Goal: Transaction & Acquisition: Subscribe to service/newsletter

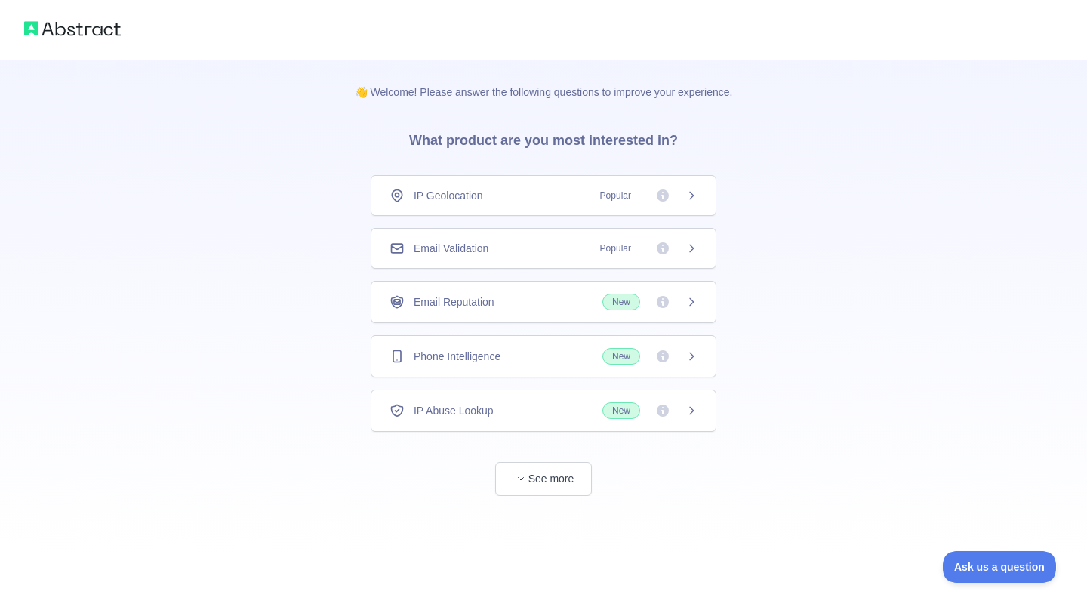
click at [601, 244] on span "Popular" at bounding box center [615, 248] width 49 height 15
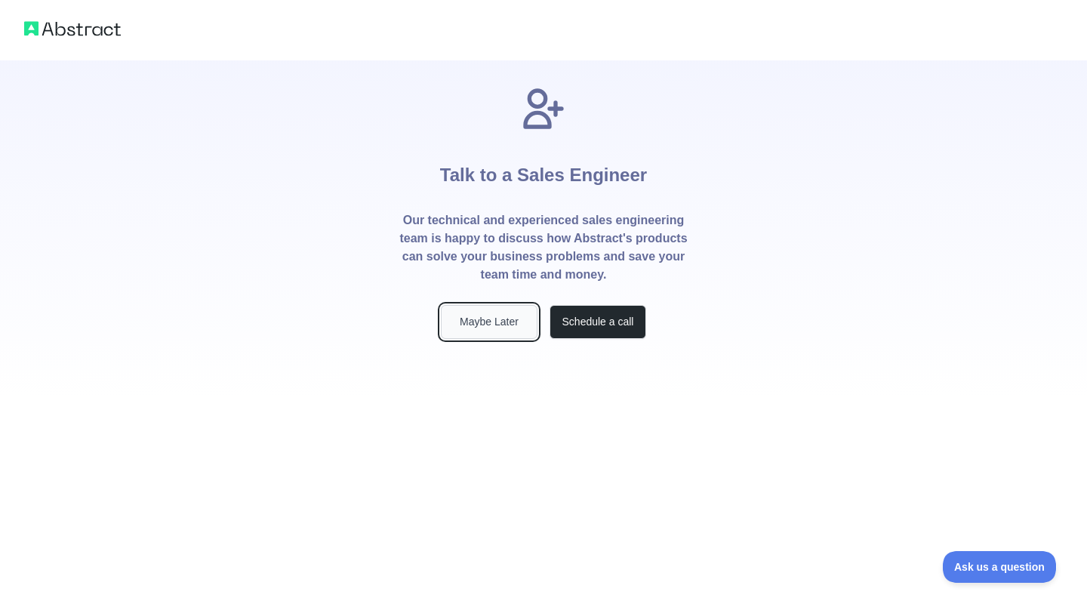
click at [511, 316] on button "Maybe Later" at bounding box center [489, 322] width 97 height 34
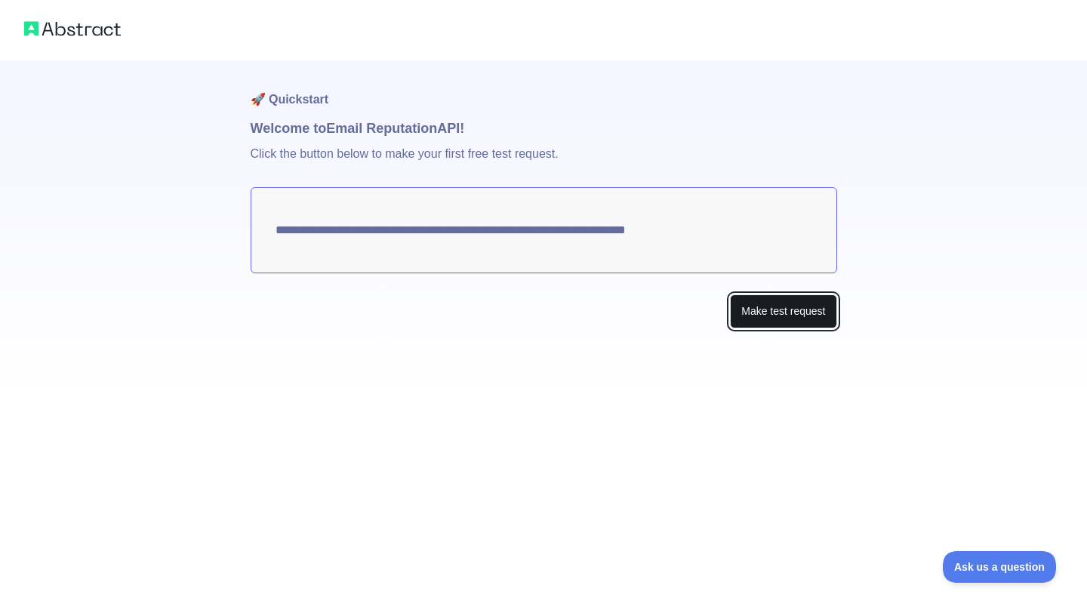
click at [806, 316] on button "Make test request" at bounding box center [783, 311] width 106 height 34
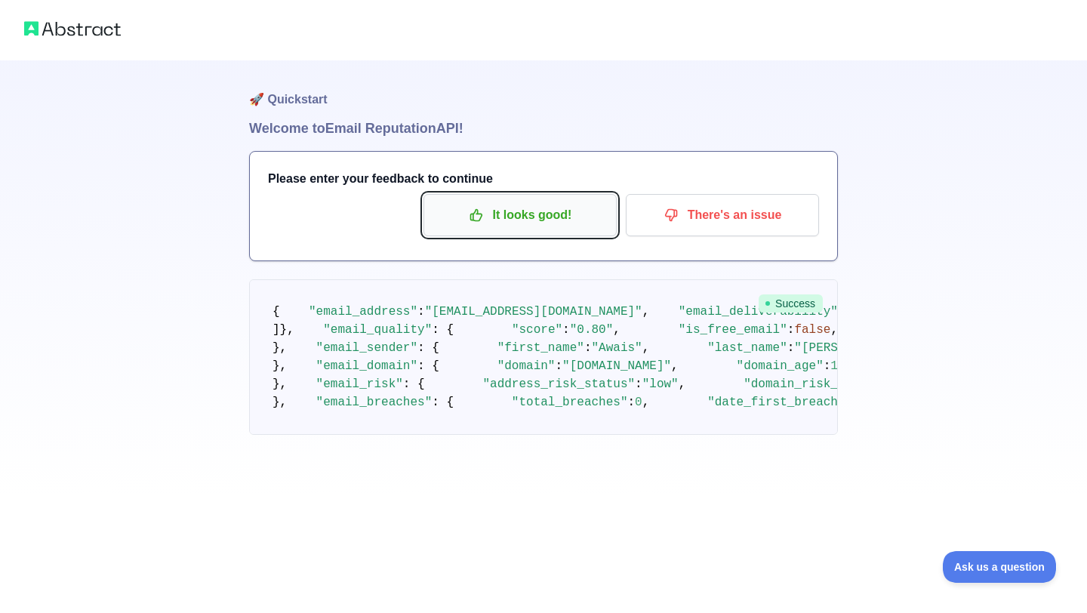
click at [525, 200] on button "It looks good!" at bounding box center [520, 215] width 193 height 42
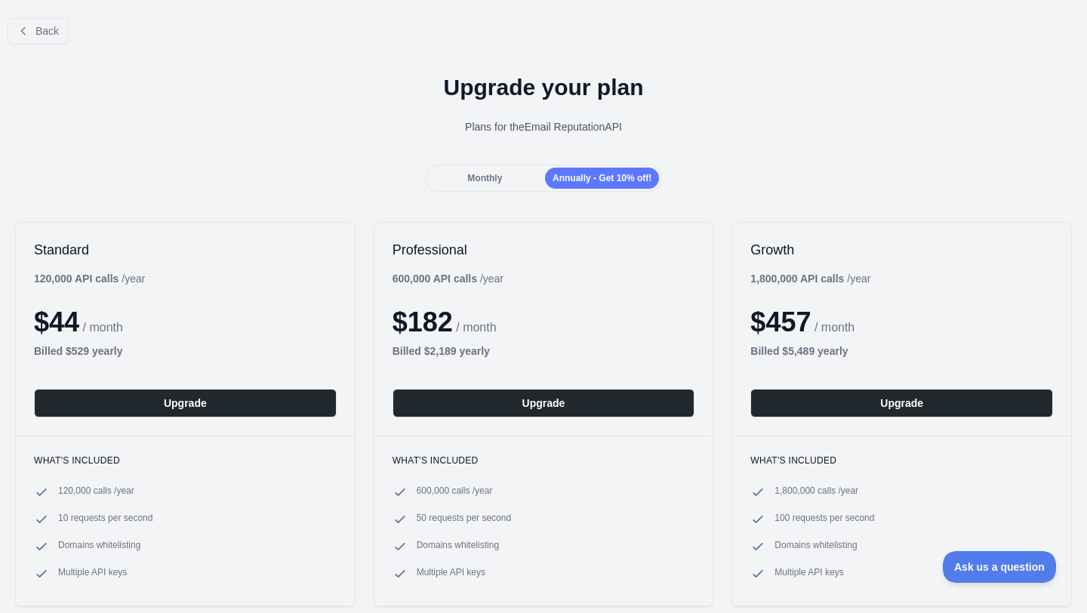
click at [500, 179] on span "Monthly" at bounding box center [484, 178] width 35 height 11
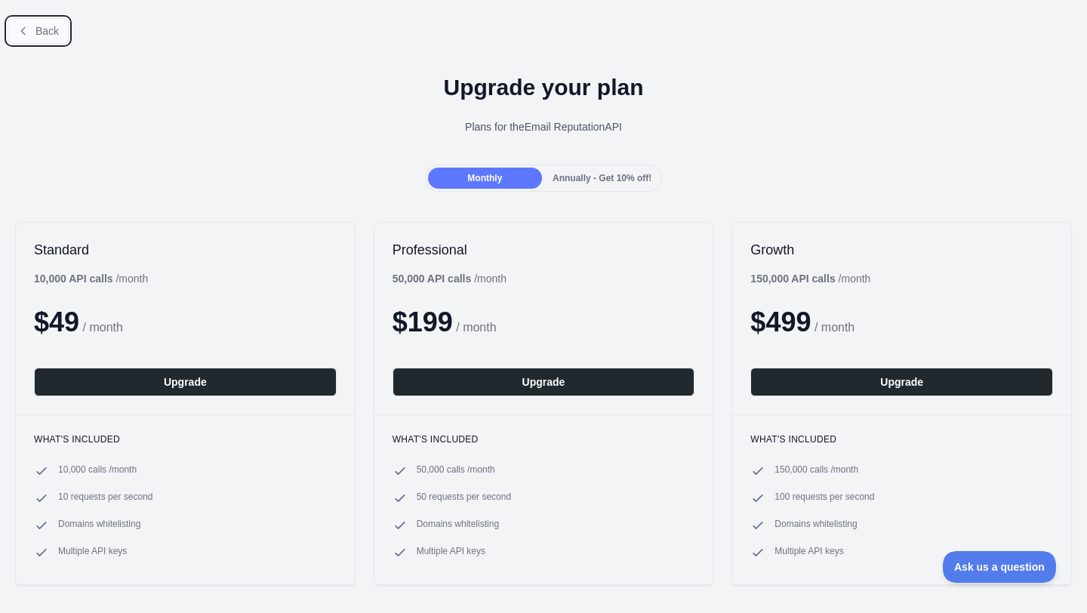
click at [27, 29] on icon at bounding box center [23, 31] width 12 height 12
